Goal: Transaction & Acquisition: Purchase product/service

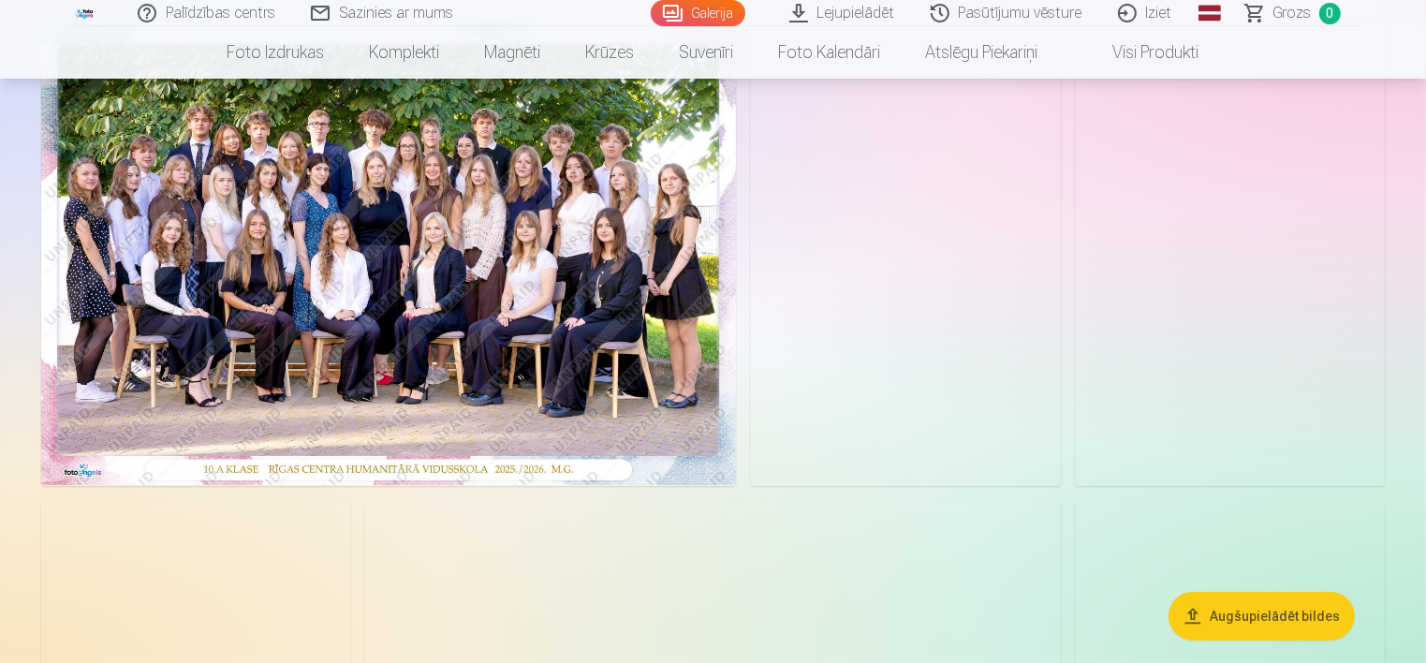
scroll to position [187, 0]
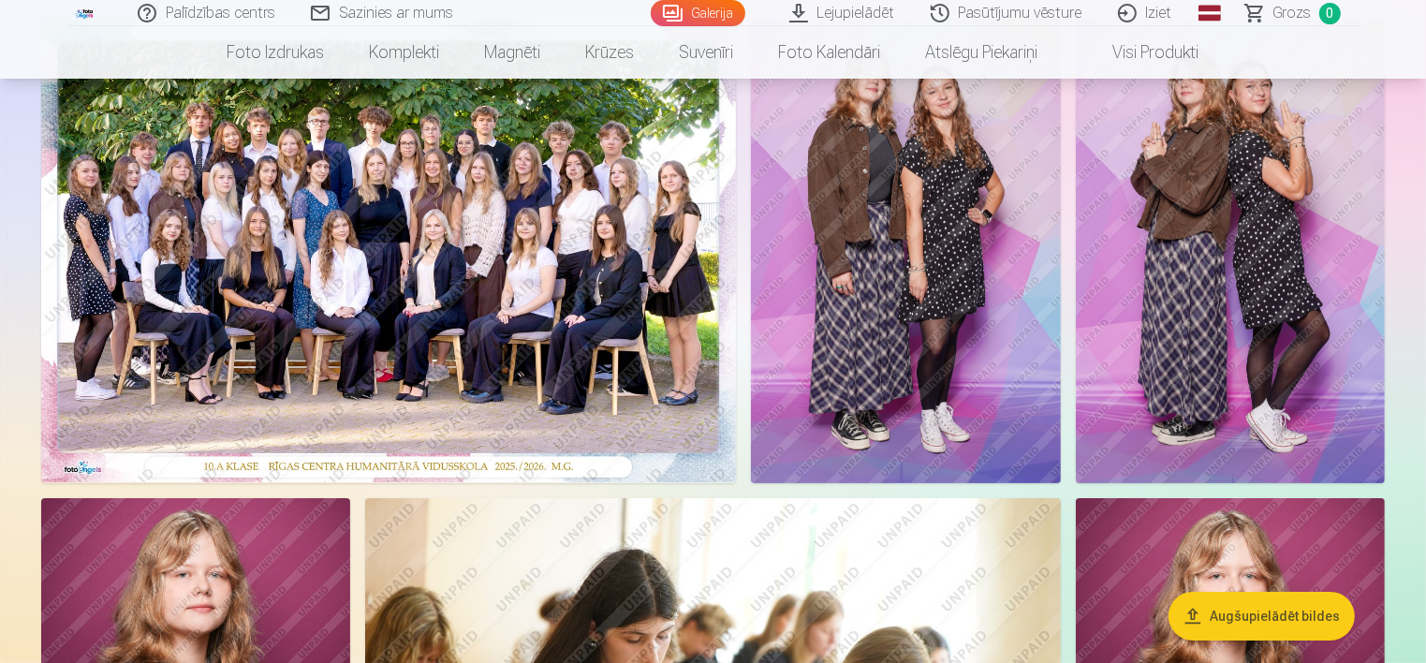
click at [592, 214] on img at bounding box center [388, 251] width 695 height 464
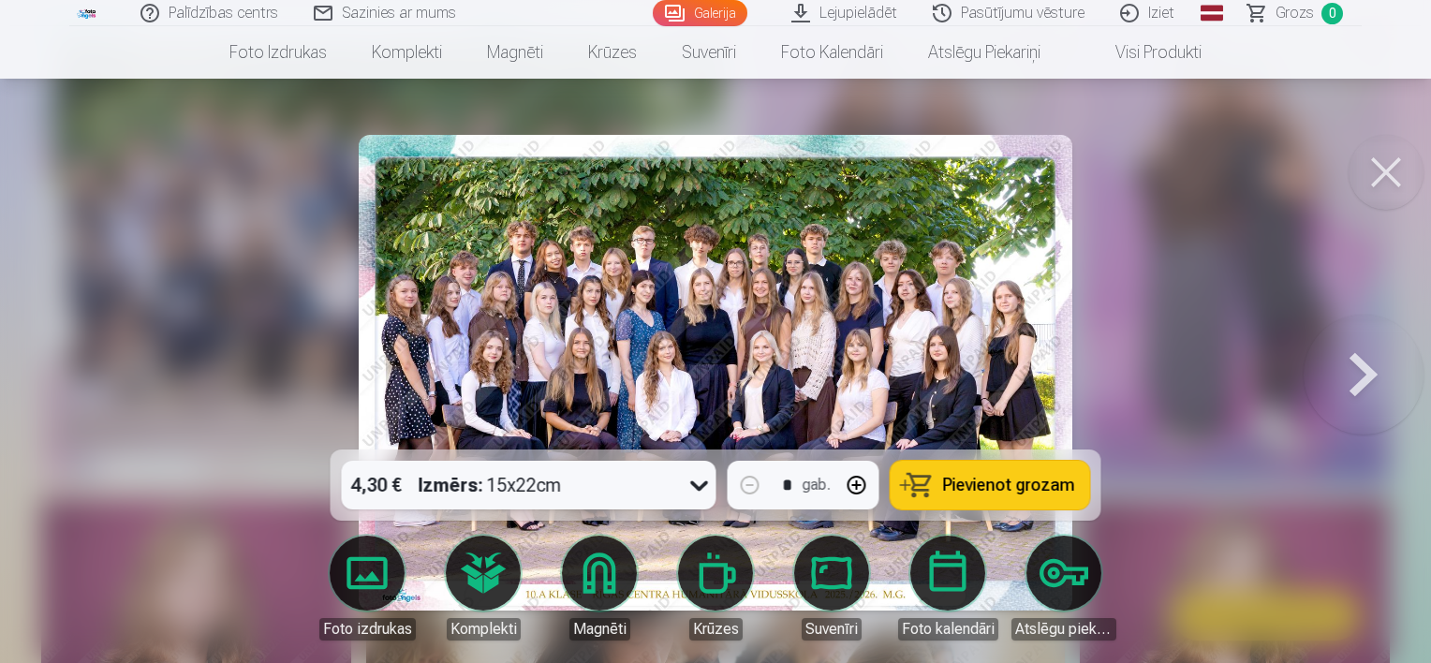
click at [1372, 182] on button at bounding box center [1386, 172] width 75 height 75
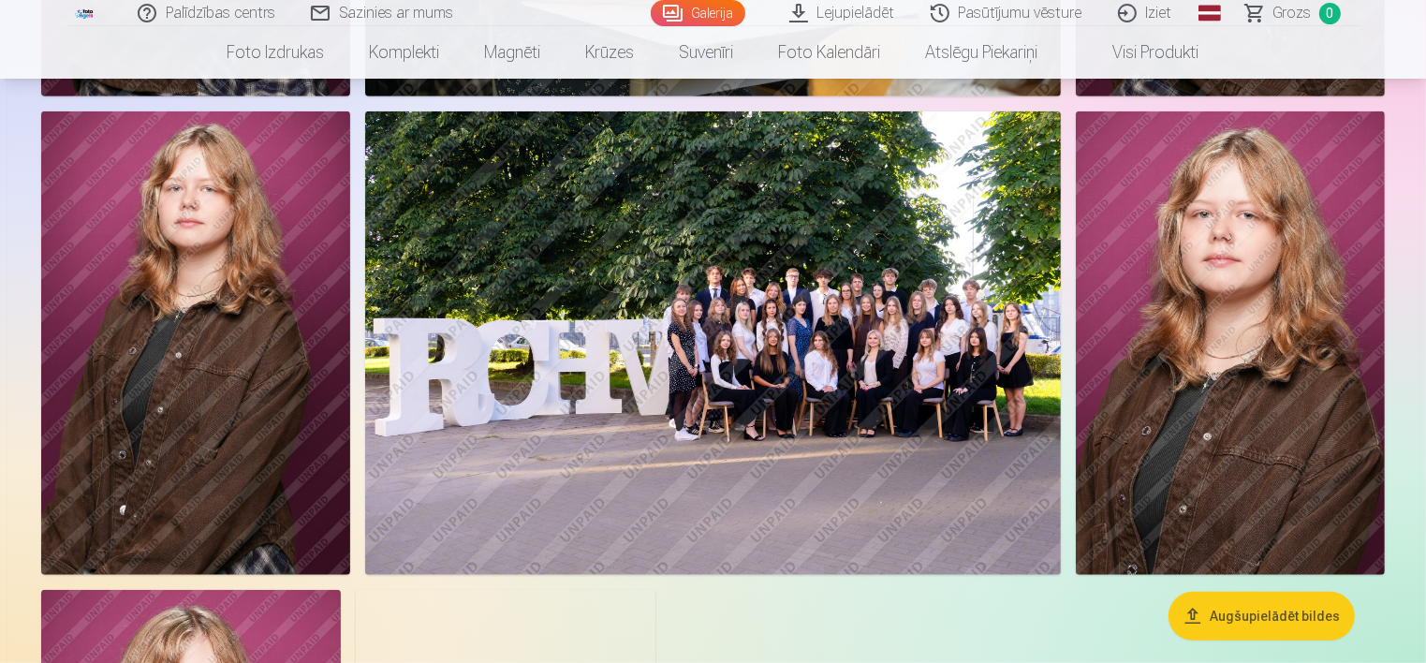
scroll to position [1049, 0]
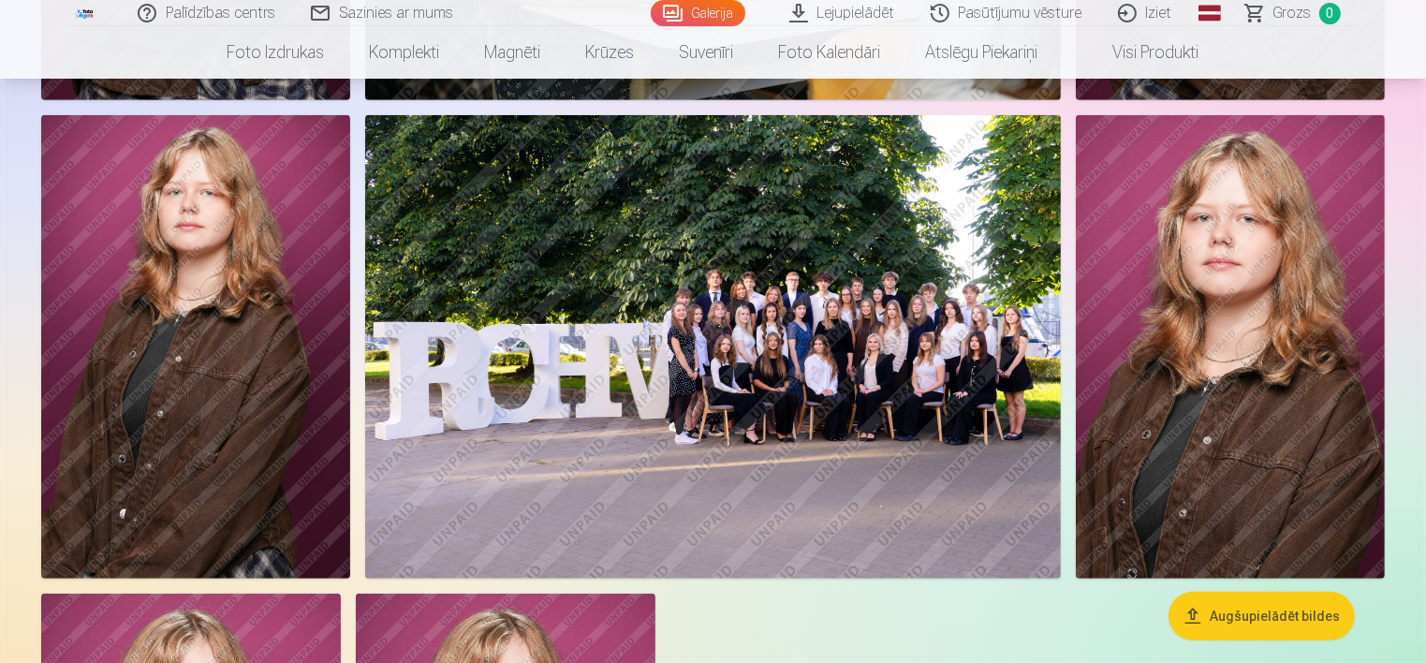
click at [1258, 614] on button "Augšupielādēt bildes" at bounding box center [1262, 616] width 186 height 49
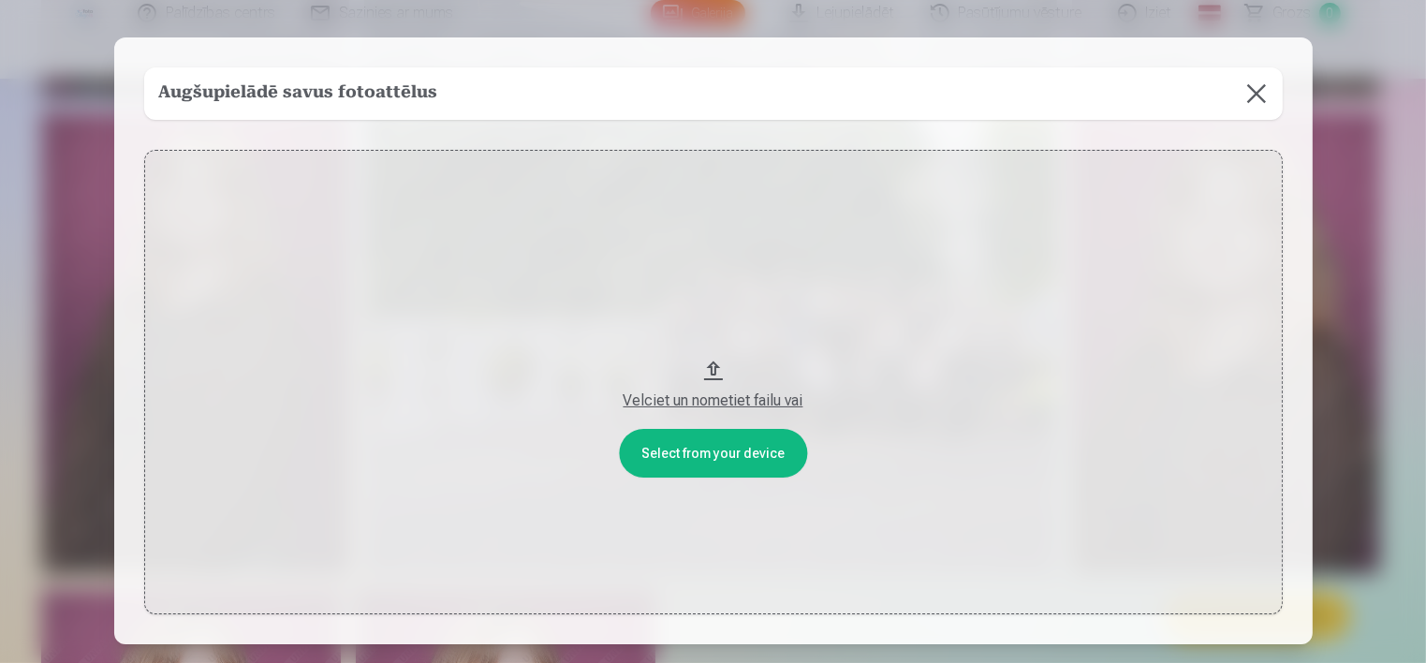
scroll to position [1050, 0]
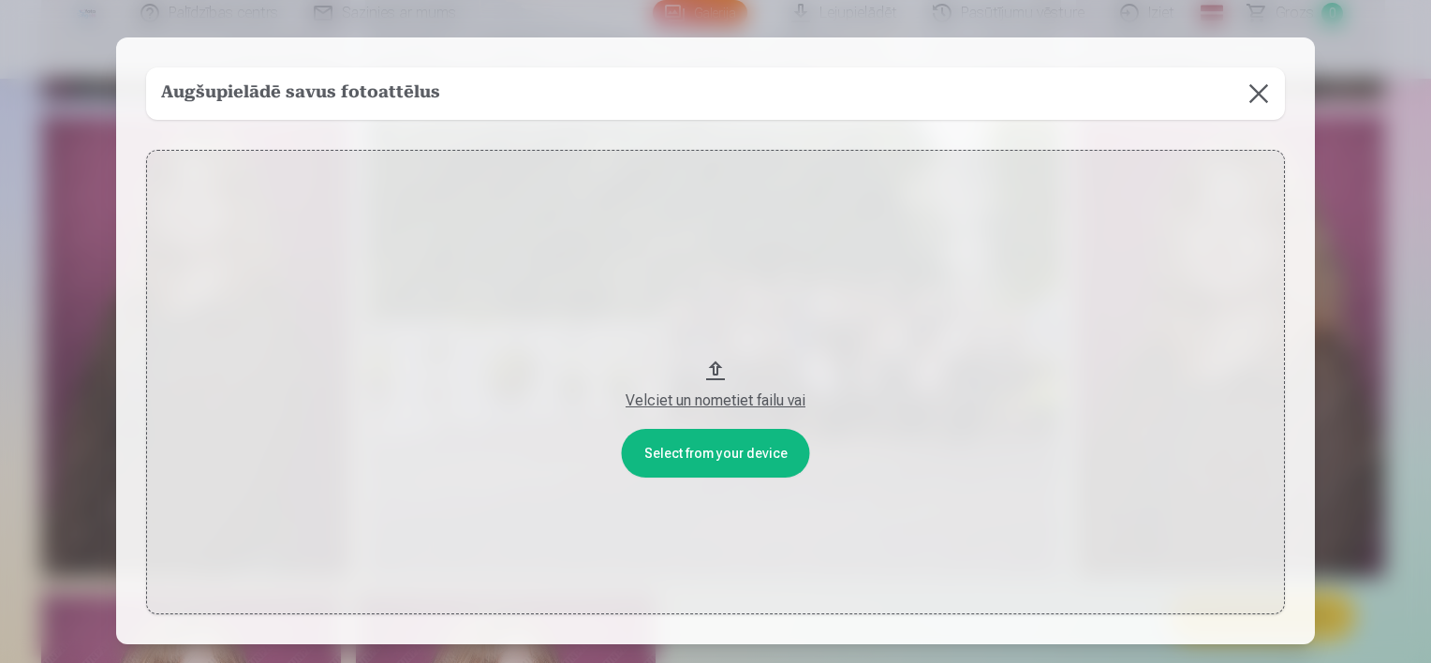
click at [1259, 89] on button at bounding box center [1259, 93] width 52 height 52
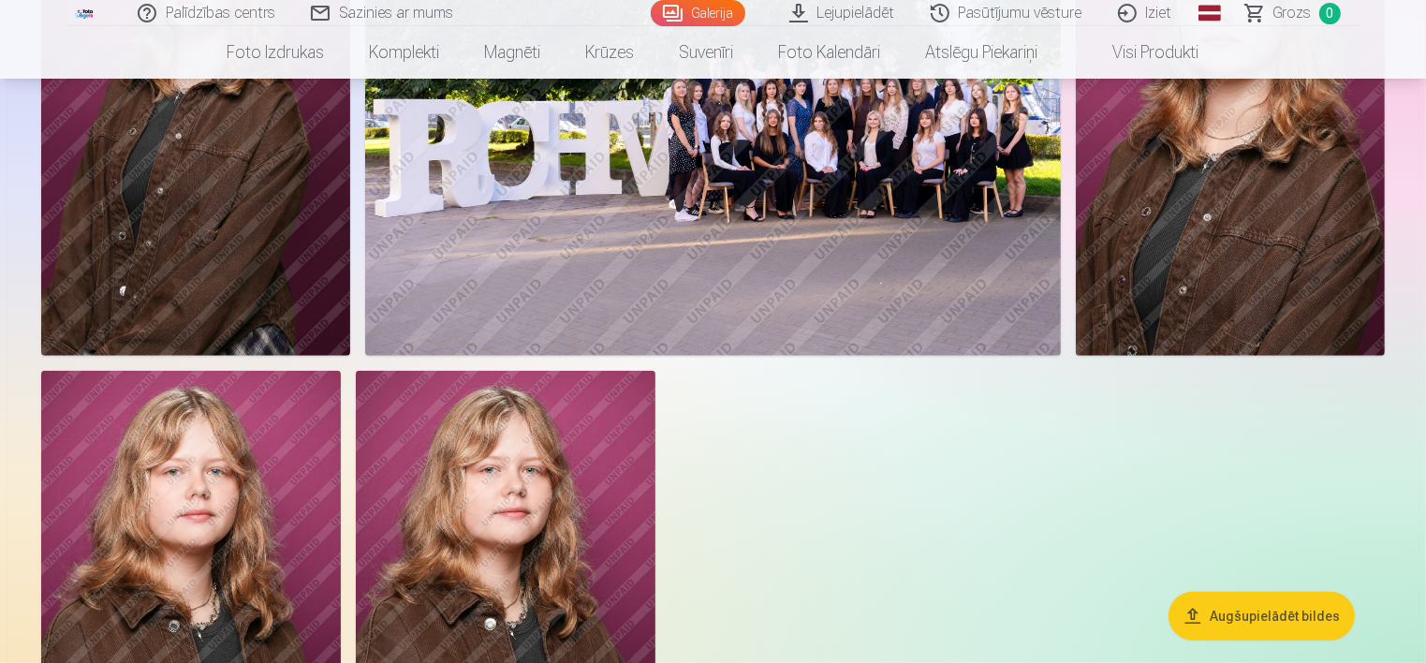
scroll to position [1462, 0]
